Goal: Task Accomplishment & Management: Complete application form

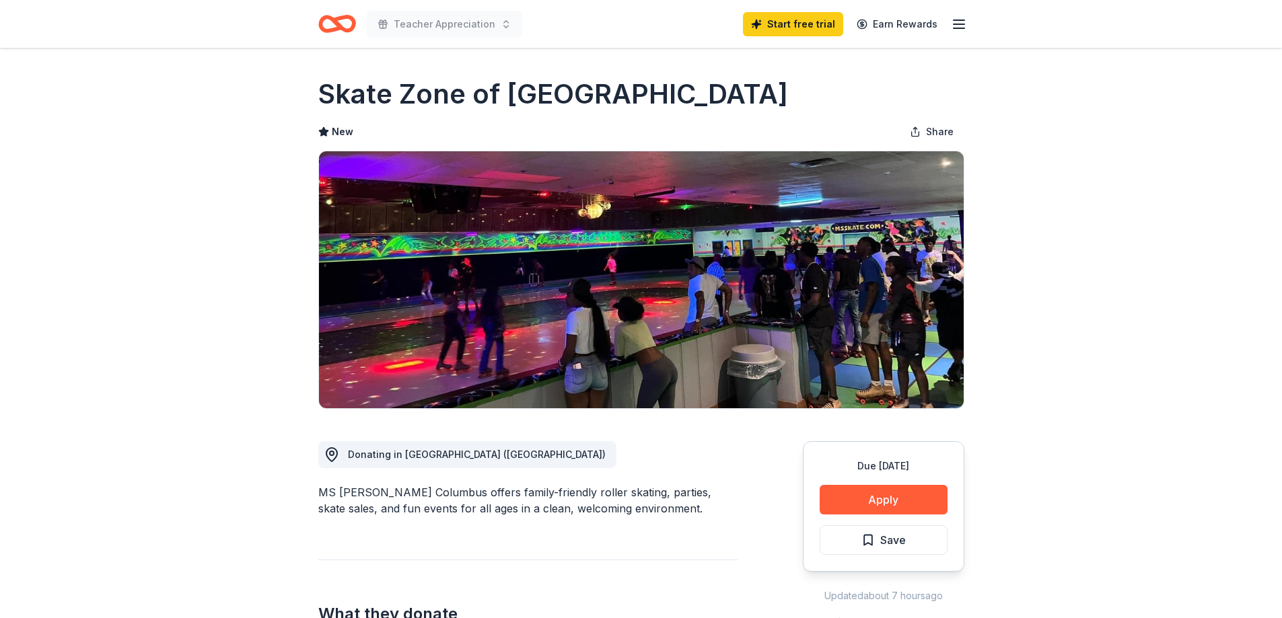
click at [885, 482] on div "Due [DATE] Apply Save" at bounding box center [883, 506] width 161 height 131
click at [876, 495] on button "Apply" at bounding box center [884, 500] width 128 height 30
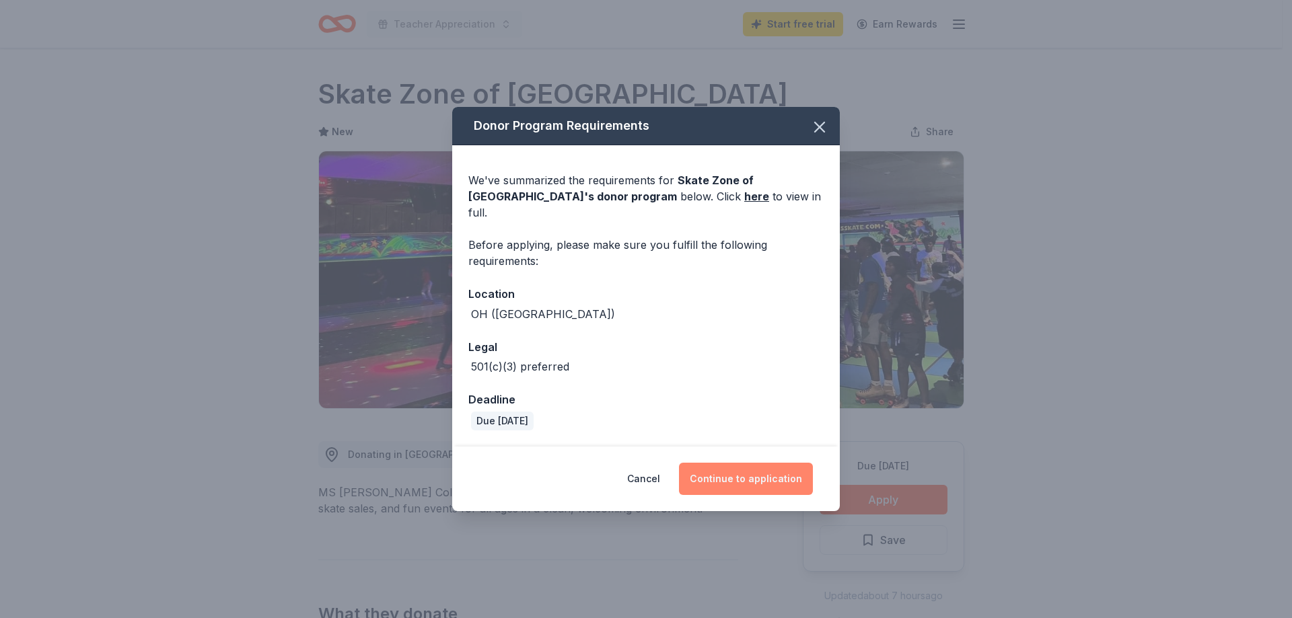
click at [736, 470] on button "Continue to application" at bounding box center [746, 479] width 134 height 32
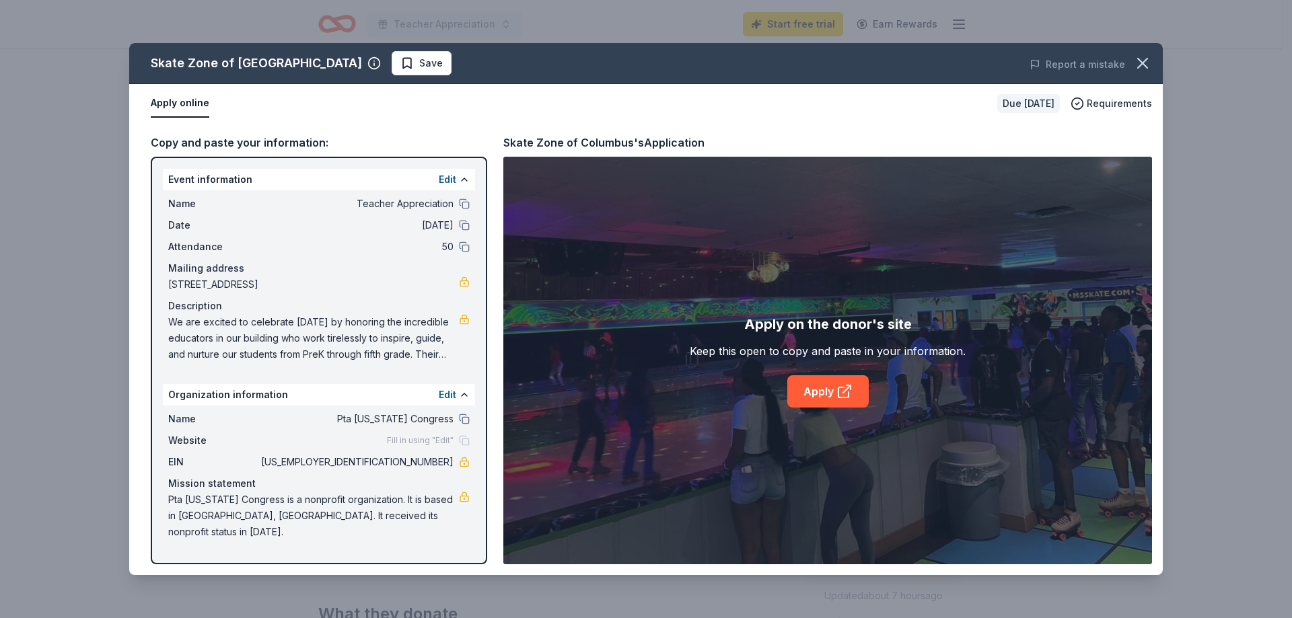
drag, startPoint x: 398, startPoint y: 460, endPoint x: 450, endPoint y: 462, distance: 52.5
click at [450, 462] on span "[US_EMPLOYER_IDENTIFICATION_NUMBER]" at bounding box center [355, 462] width 195 height 16
drag, startPoint x: 456, startPoint y: 461, endPoint x: 382, endPoint y: 461, distance: 74.0
click at [382, 461] on div "EIN [US_EMPLOYER_IDENTIFICATION_NUMBER]" at bounding box center [318, 462] width 301 height 16
drag, startPoint x: 424, startPoint y: 462, endPoint x: 323, endPoint y: 468, distance: 101.1
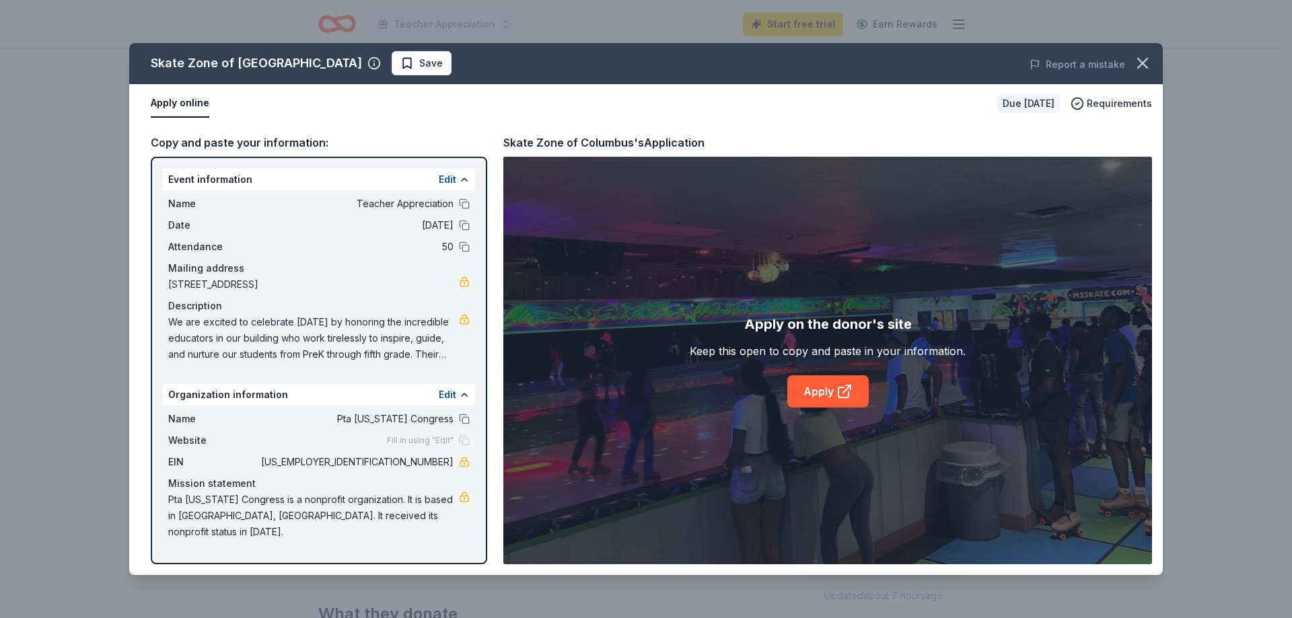
click at [323, 468] on span "[US_EMPLOYER_IDENTIFICATION_NUMBER]" at bounding box center [355, 462] width 195 height 16
click at [468, 183] on button at bounding box center [464, 179] width 11 height 11
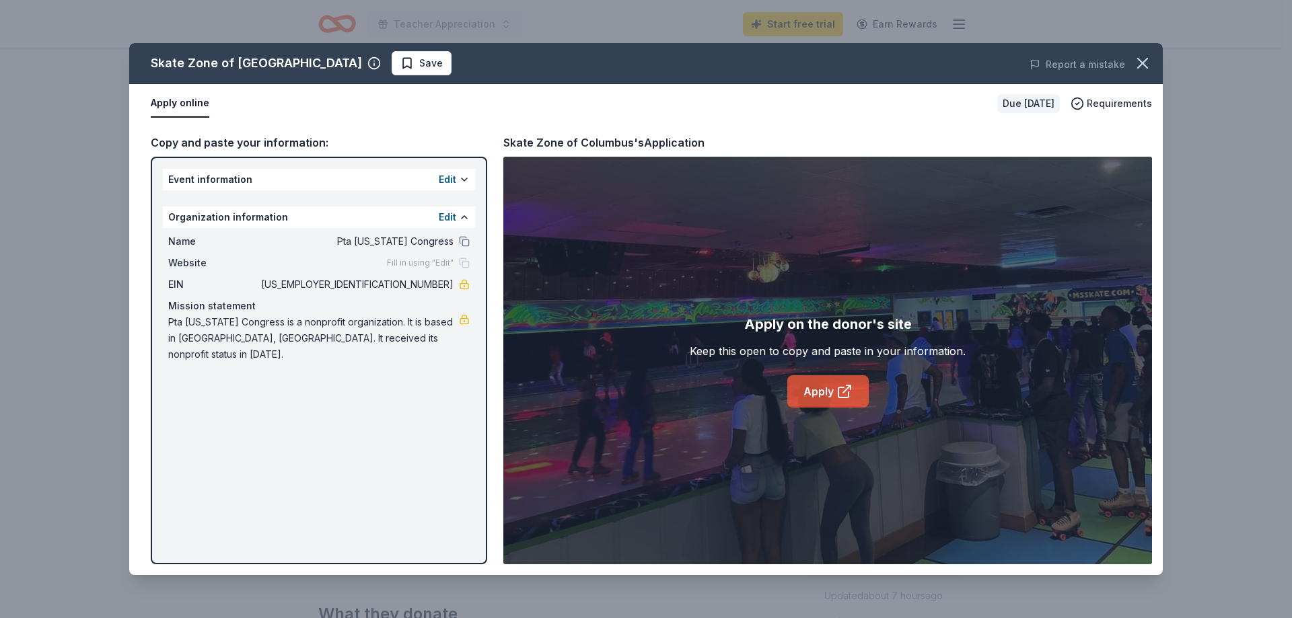
click at [826, 388] on link "Apply" at bounding box center [827, 391] width 81 height 32
click at [1135, 59] on icon "button" at bounding box center [1142, 63] width 19 height 19
